Goal: Information Seeking & Learning: Find specific page/section

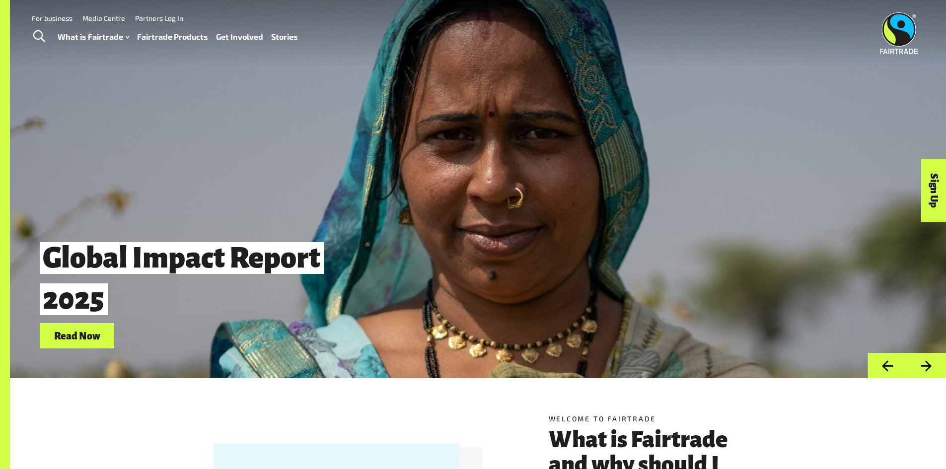
click at [182, 40] on link "Fairtrade Products" at bounding box center [172, 37] width 71 height 14
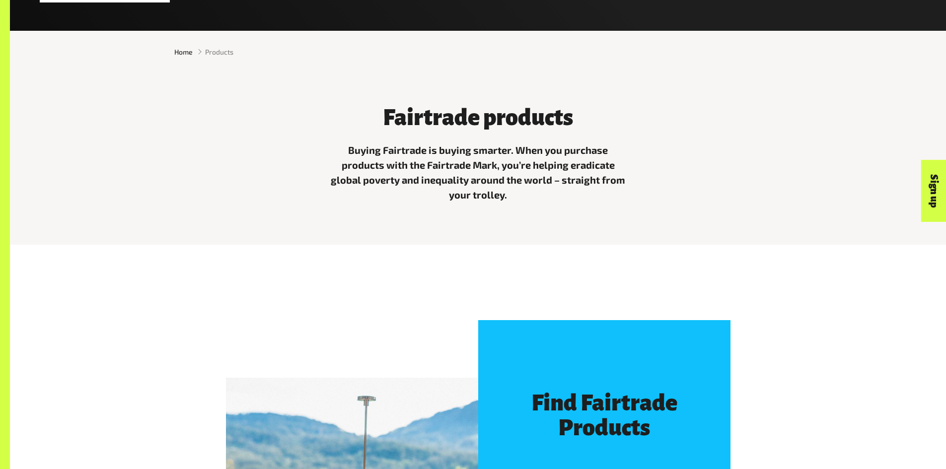
scroll to position [546, 0]
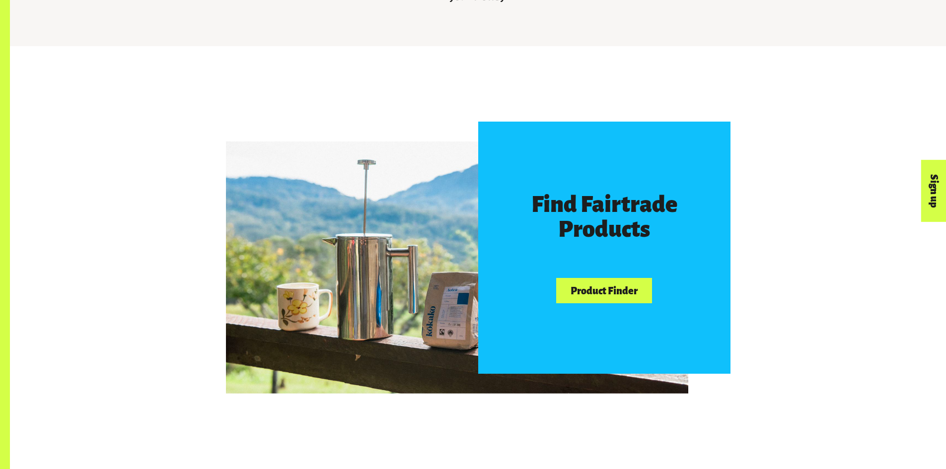
click at [599, 301] on link "Product Finder" at bounding box center [603, 290] width 95 height 25
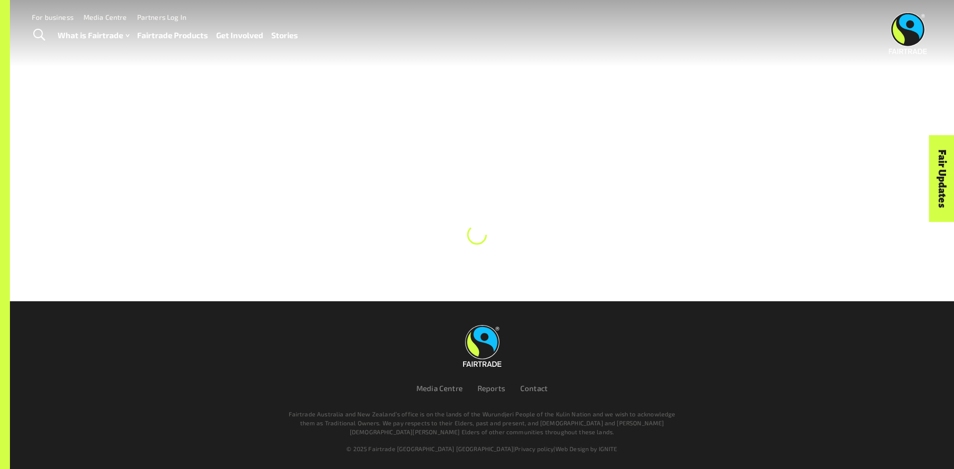
click at [169, 30] on link "Fairtrade Products" at bounding box center [172, 35] width 71 height 14
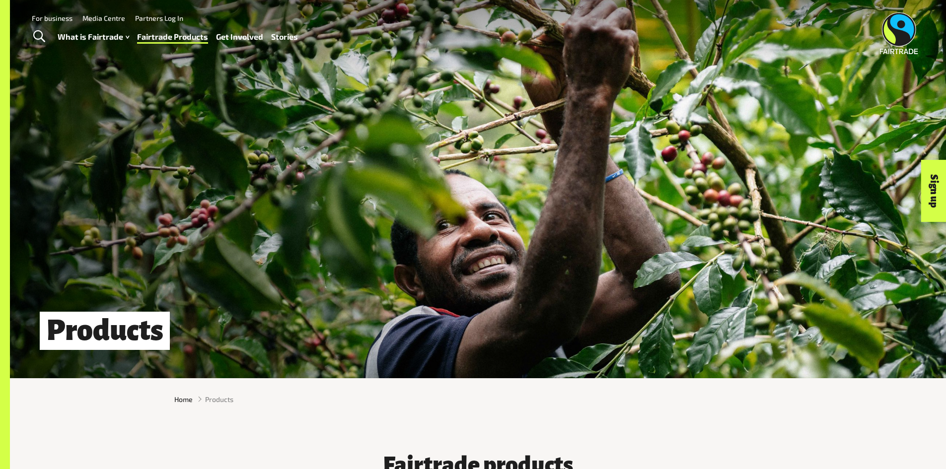
click at [181, 42] on link "Fairtrade Products" at bounding box center [172, 37] width 71 height 14
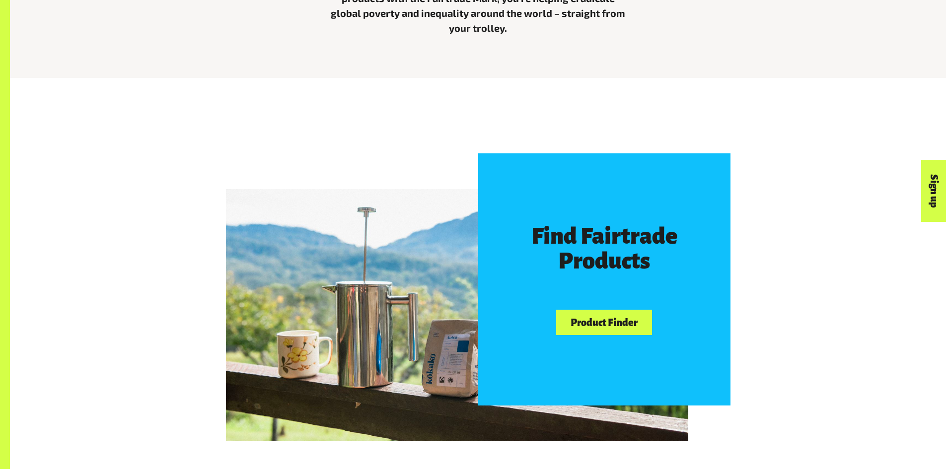
scroll to position [596, 0]
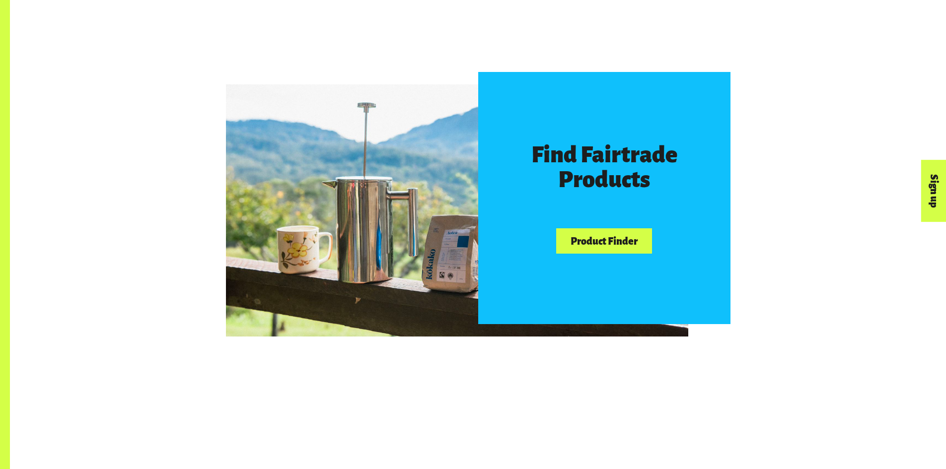
click at [629, 239] on link "Product Finder" at bounding box center [603, 240] width 95 height 25
